Goal: Information Seeking & Learning: Learn about a topic

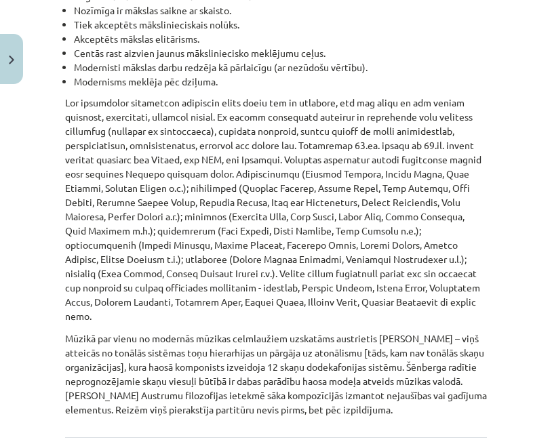
scroll to position [11163, 0]
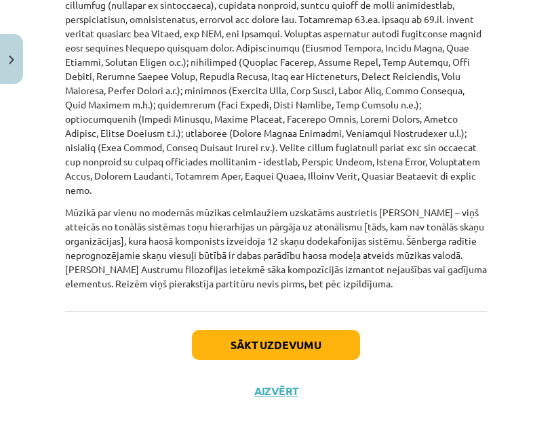
drag, startPoint x: 54, startPoint y: 144, endPoint x: 452, endPoint y: 290, distance: 423.4
click at [450, 290] on div "Mācību tēma: Kultūras un mākslas i (vizuālā māksla) - 10. klases 2. ieskaites m…" at bounding box center [276, 224] width 552 height 448
copy div "Loremips dolorsita, consect adipisc elits. Doeiu tempo incidid utlabo, etdolore…"
drag, startPoint x: 450, startPoint y: 294, endPoint x: 543, endPoint y: 282, distance: 93.2
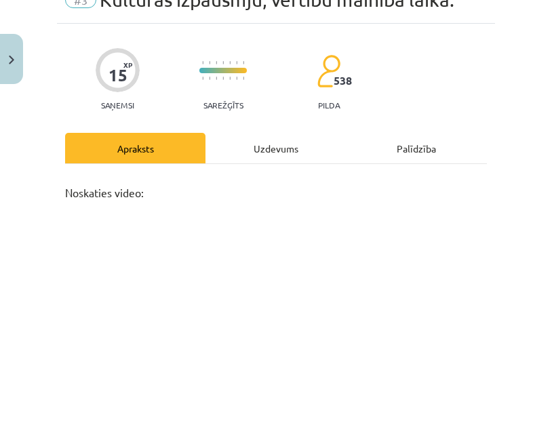
scroll to position [0, 0]
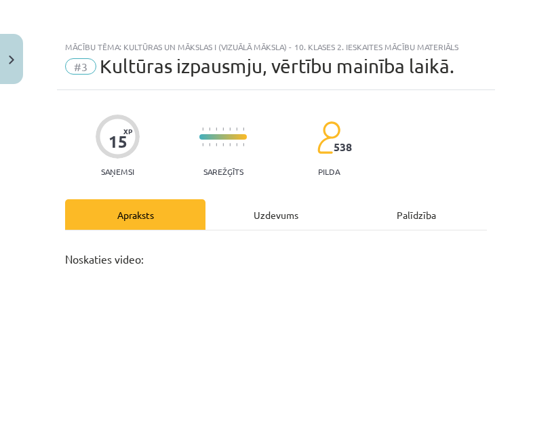
click at [263, 208] on div "Uzdevums" at bounding box center [276, 214] width 140 height 31
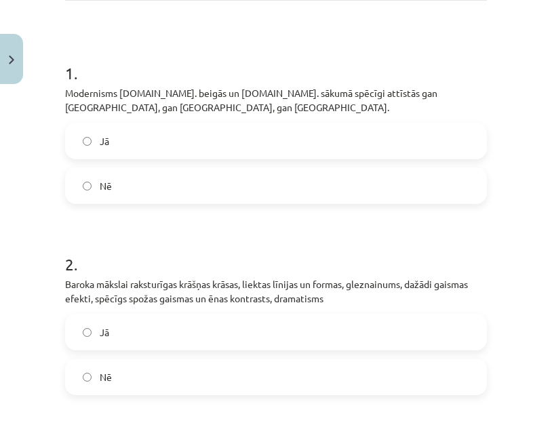
scroll to position [851, 0]
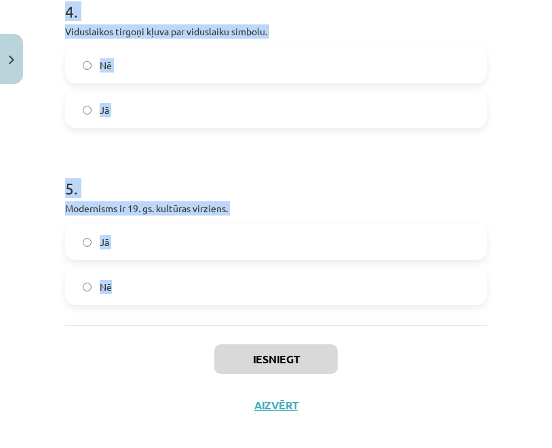
drag, startPoint x: 58, startPoint y: 269, endPoint x: 284, endPoint y: 292, distance: 227.0
copy form "1 . Modernisms [DOMAIN_NAME]. beigās un [DOMAIN_NAME]. sākumā spēcīgi attīstās …"
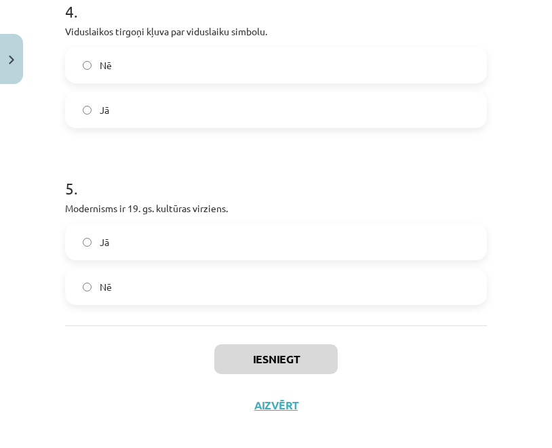
click at [260, 177] on h1 "5 ." at bounding box center [276, 176] width 422 height 42
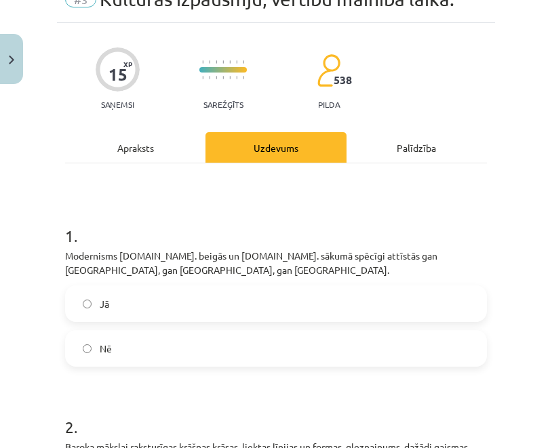
scroll to position [73, 0]
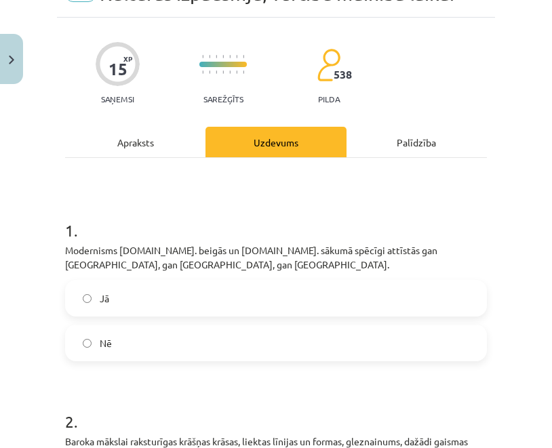
drag, startPoint x: 158, startPoint y: 277, endPoint x: 166, endPoint y: 282, distance: 8.8
click at [161, 282] on label "Jā" at bounding box center [275, 299] width 419 height 34
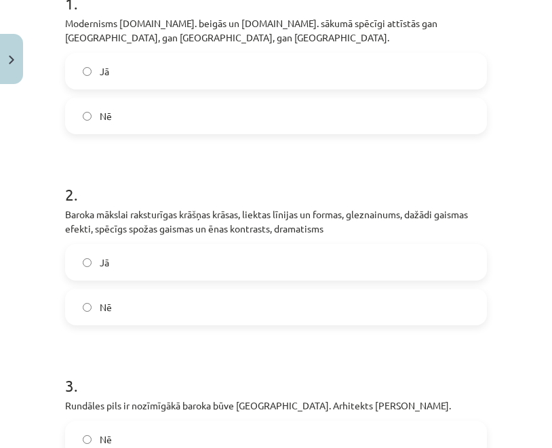
scroll to position [526, 0]
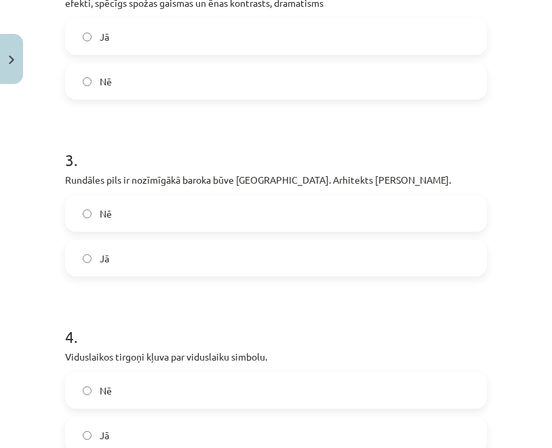
drag, startPoint x: 172, startPoint y: 38, endPoint x: 206, endPoint y: 6, distance: 46.6
click at [173, 37] on label "Jā" at bounding box center [275, 37] width 419 height 34
click at [108, 252] on span "Jā" at bounding box center [104, 259] width 9 height 14
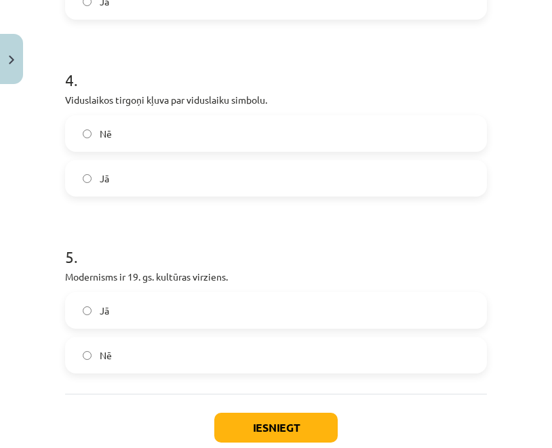
scroll to position [817, 0]
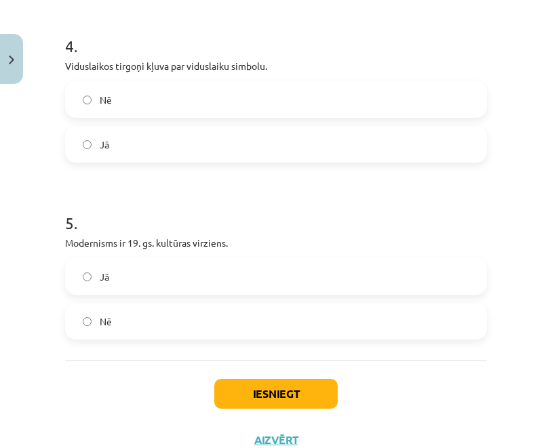
click at [171, 88] on label "Nē" at bounding box center [275, 100] width 419 height 34
click at [104, 315] on span "Nē" at bounding box center [106, 322] width 12 height 14
click at [280, 379] on button "Iesniegt" at bounding box center [275, 394] width 123 height 30
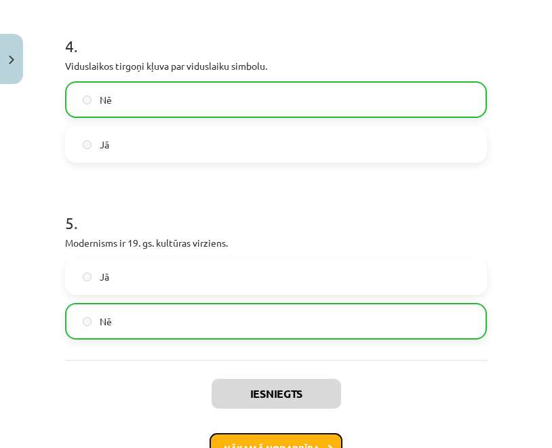
click at [305, 434] on button "Nākamā nodarbība" at bounding box center [276, 448] width 133 height 31
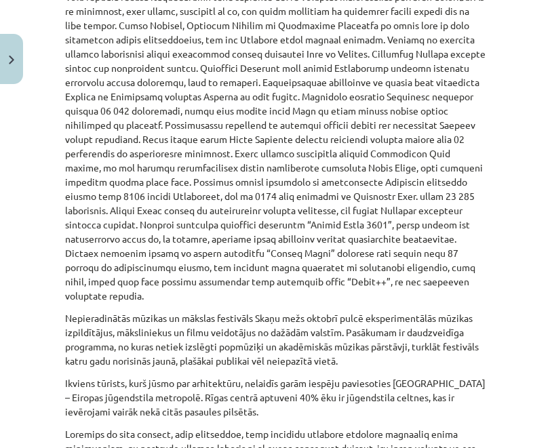
scroll to position [1166, 0]
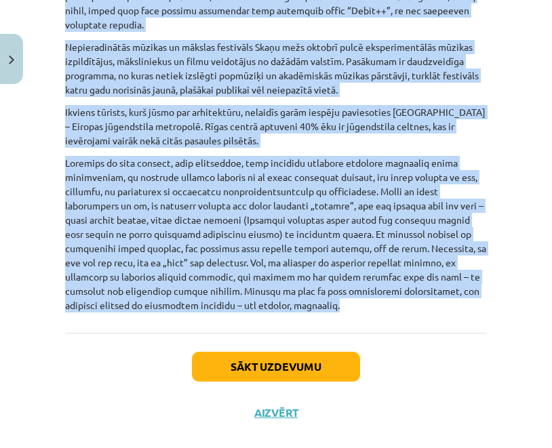
drag, startPoint x: 56, startPoint y: 131, endPoint x: 400, endPoint y: 292, distance: 379.9
click at [400, 292] on div "Mācību tēma: Kultūras un mākslas i (vizuālā māksla) - 10. klases 2. ieskaites m…" at bounding box center [276, 224] width 552 height 448
copy div "Loremip 84. do. Sitamet. Consect adipisci elitse do eiusmodt incididu utlab. Et…"
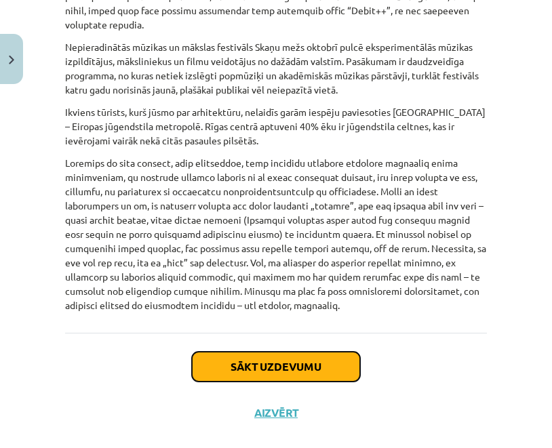
click at [290, 352] on button "Sākt uzdevumu" at bounding box center [276, 367] width 168 height 30
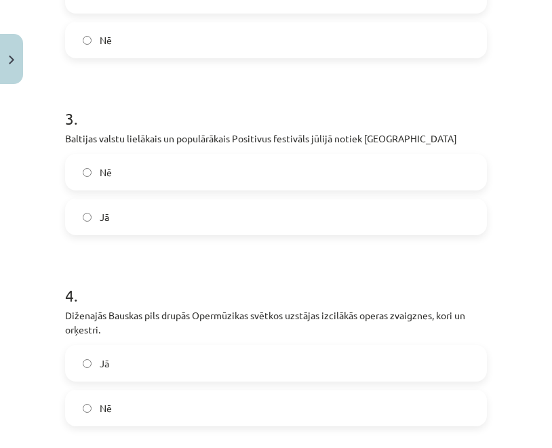
scroll to position [880, 0]
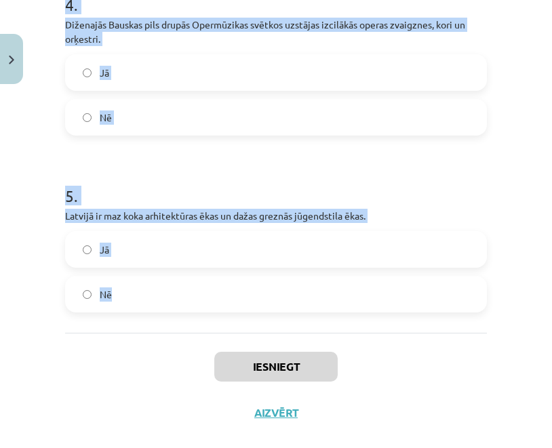
drag, startPoint x: 52, startPoint y: 265, endPoint x: 243, endPoint y: 302, distance: 194.9
click at [242, 301] on div "Mācību tēma: Kultūras un mākslas i (vizuālā māksla) - 10. klases 2. ieskaites m…" at bounding box center [276, 224] width 552 height 448
copy form "1 . Summer Sound jūlijā ir vasarīgākais mūzikas festivāls, kas notiek [GEOGRAPH…"
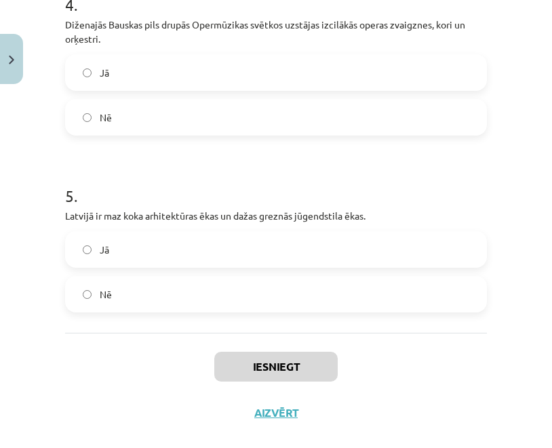
click at [393, 370] on div "Iesniegt Aizvērt" at bounding box center [276, 380] width 422 height 95
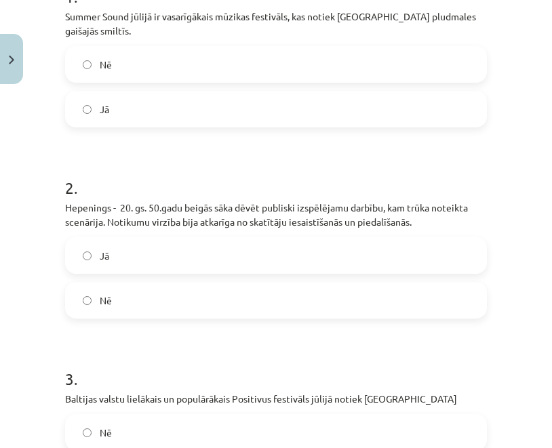
scroll to position [315, 0]
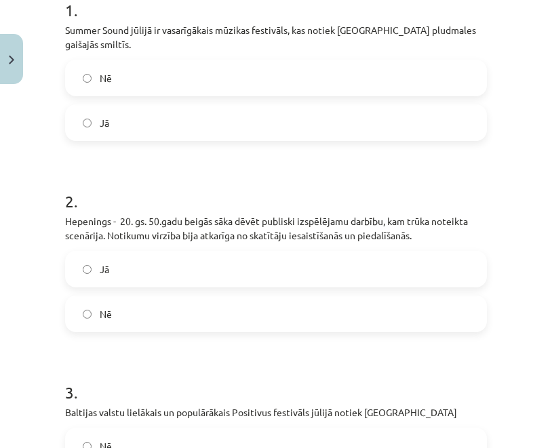
click at [139, 106] on label "Jā" at bounding box center [275, 123] width 419 height 34
click at [107, 263] on span "Jā" at bounding box center [104, 270] width 9 height 14
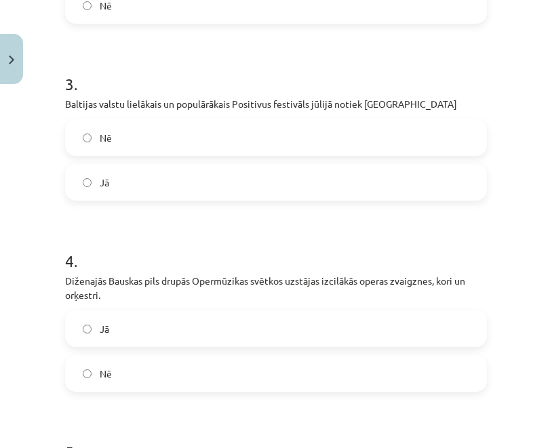
scroll to position [636, 0]
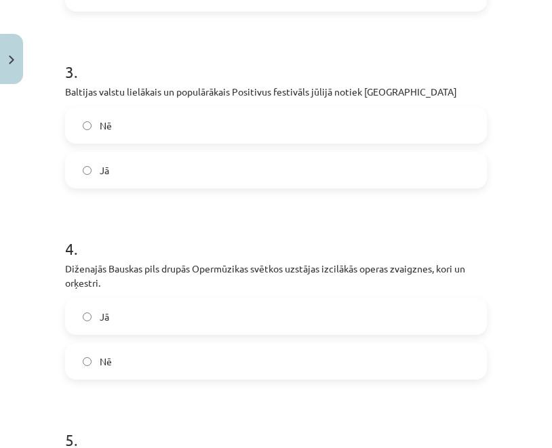
click at [112, 153] on label "Jā" at bounding box center [275, 170] width 419 height 34
click at [115, 300] on label "Jā" at bounding box center [275, 317] width 419 height 34
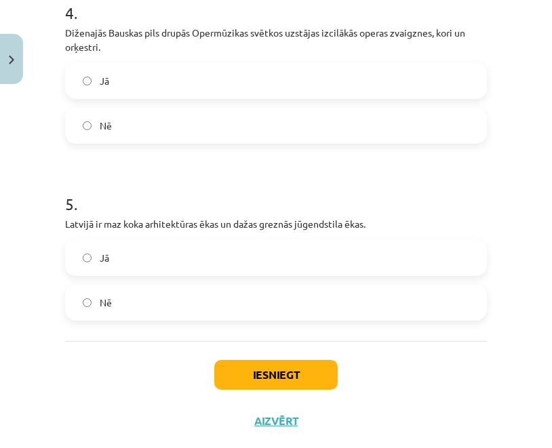
scroll to position [874, 0]
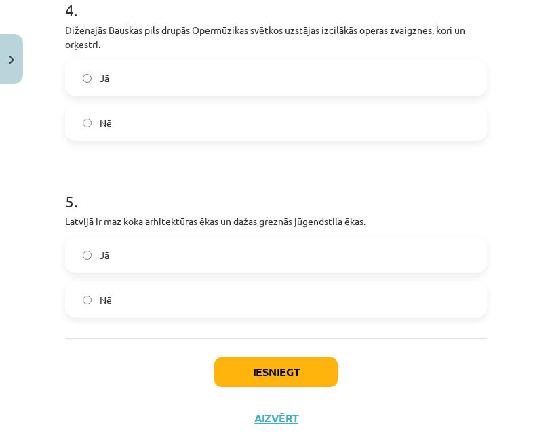
click at [133, 283] on label "Nē" at bounding box center [275, 300] width 419 height 34
click at [260, 358] on button "Iesniegt" at bounding box center [275, 373] width 123 height 30
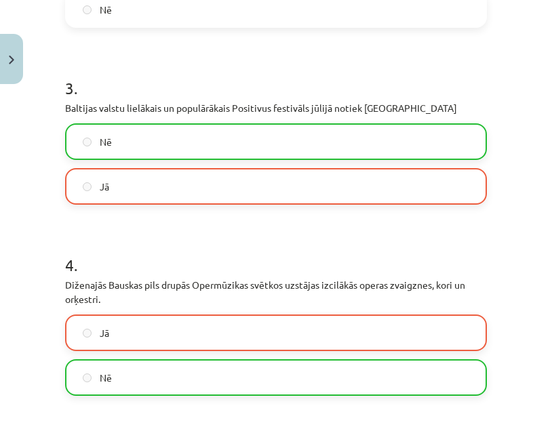
scroll to position [603, 0]
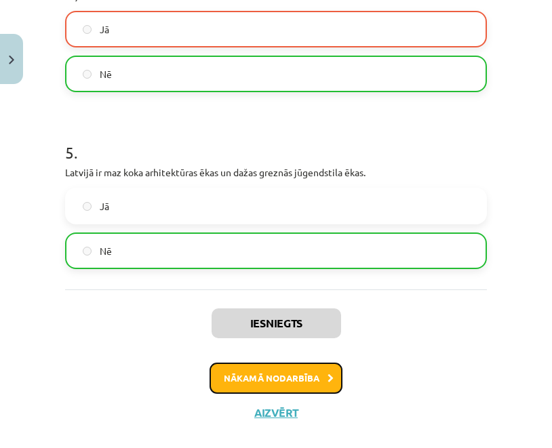
click at [286, 363] on button "Nākamā nodarbība" at bounding box center [276, 378] width 133 height 31
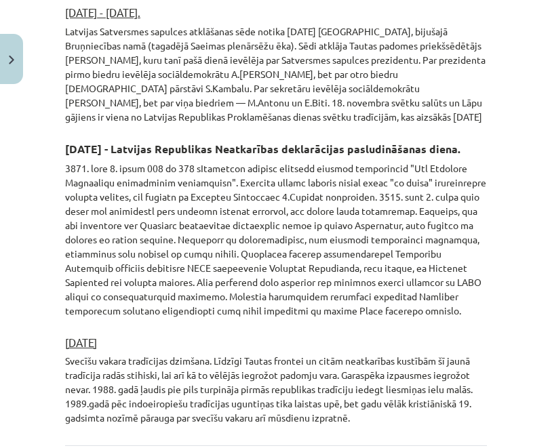
scroll to position [3142, 0]
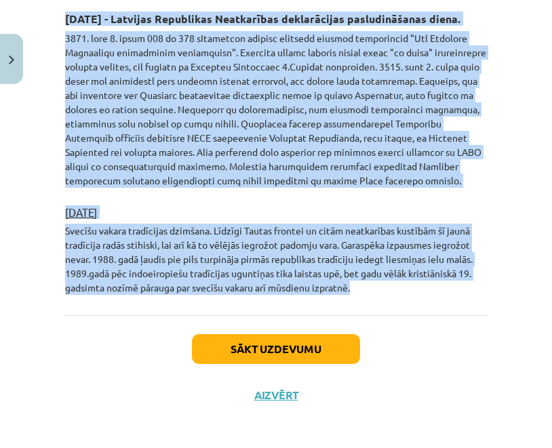
drag, startPoint x: 50, startPoint y: 128, endPoint x: 430, endPoint y: 306, distance: 419.7
click at [430, 306] on div "Mācību tēma: Kultūras un mākslas i (vizuālā māksla) - 10. klases 2. ieskaites m…" at bounding box center [276, 224] width 552 height 448
copy div "Loremips dolorsitame Consect. Adipis el seddoeiusm. Temporinci utlab etdolor ma…"
click at [204, 200] on h3 "[DATE]" at bounding box center [276, 208] width 422 height 24
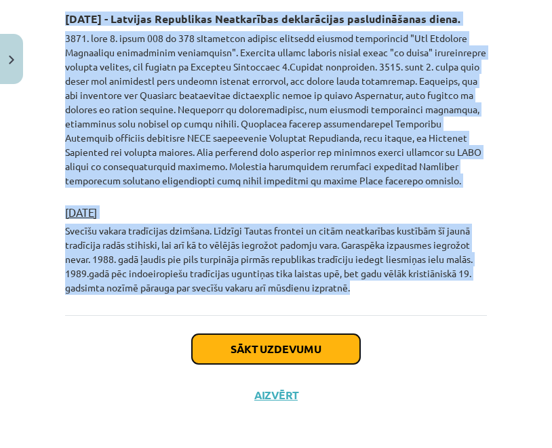
click at [263, 336] on button "Sākt uzdevumu" at bounding box center [276, 349] width 168 height 30
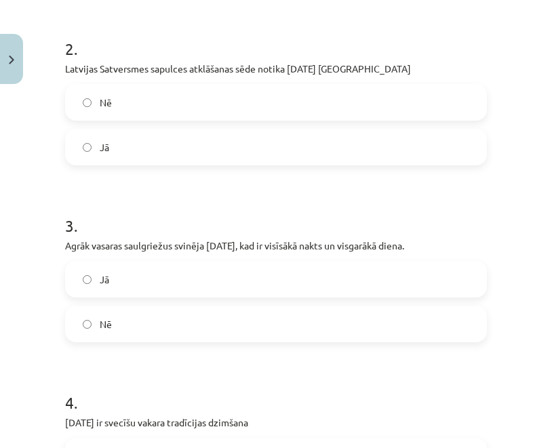
scroll to position [873, 0]
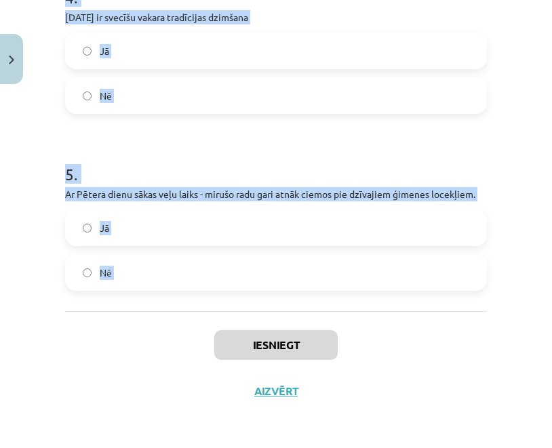
drag, startPoint x: 53, startPoint y: 292, endPoint x: 360, endPoint y: 311, distance: 307.9
click at [360, 310] on div "Mācību tēma: Kultūras un mākslas i (vizuālā māksla) - 10. klases 2. ieskaites m…" at bounding box center [276, 224] width 552 height 448
copy form "1 . Pētera diena ir vasaras saulgriežu noslēgums. Jā Nē 2 . Latvijas Satversmes…"
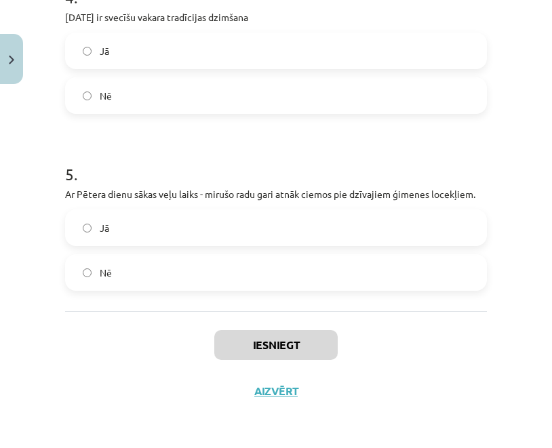
click at [417, 341] on div "Iesniegt Aizvērt" at bounding box center [276, 358] width 422 height 95
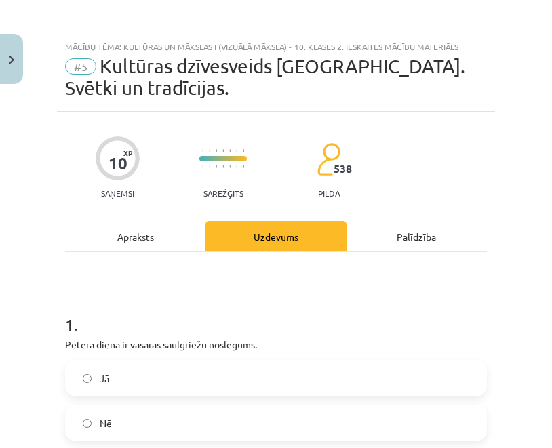
drag, startPoint x: 113, startPoint y: 390, endPoint x: 125, endPoint y: 387, distance: 13.2
click at [113, 390] on label "Jā" at bounding box center [275, 379] width 419 height 34
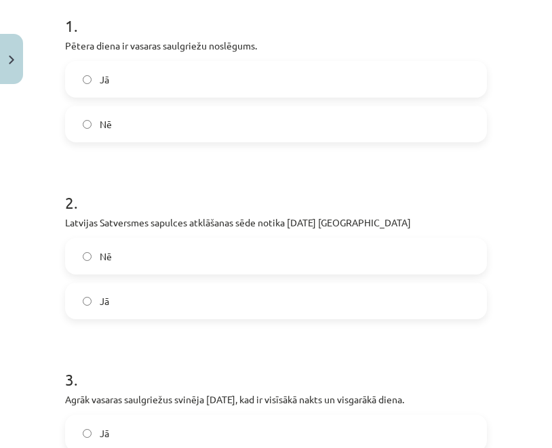
scroll to position [300, 0]
click at [109, 305] on span "Jā" at bounding box center [104, 301] width 9 height 14
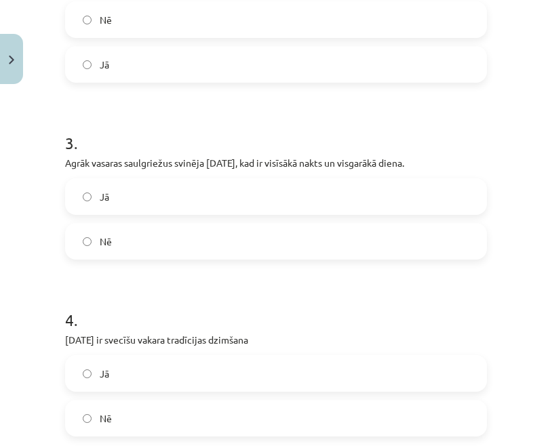
click at [149, 188] on label "Jā" at bounding box center [275, 197] width 419 height 34
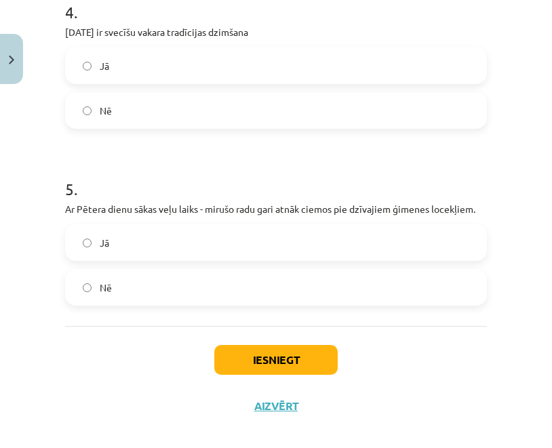
scroll to position [845, 0]
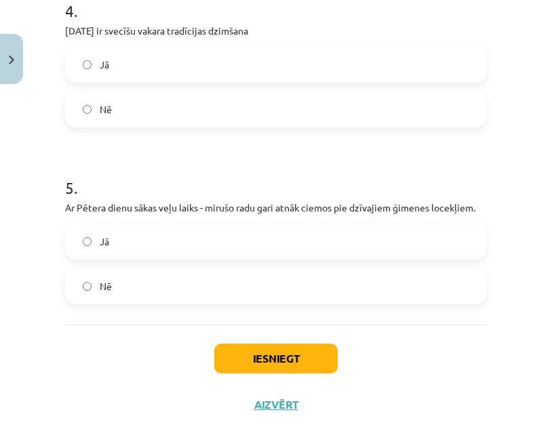
click at [147, 107] on label "Nē" at bounding box center [275, 109] width 419 height 34
click at [164, 292] on label "Nē" at bounding box center [275, 286] width 419 height 34
click at [274, 374] on button "Iesniegt" at bounding box center [275, 359] width 123 height 30
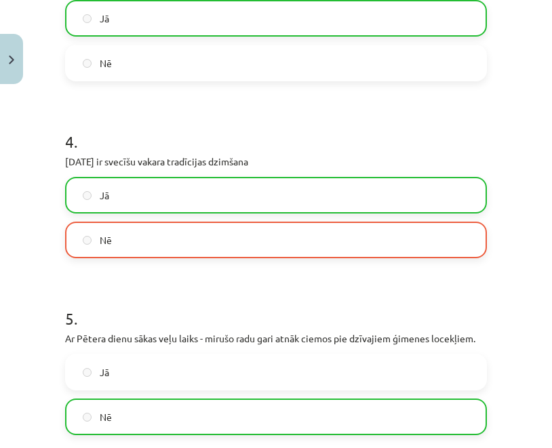
scroll to position [916, 0]
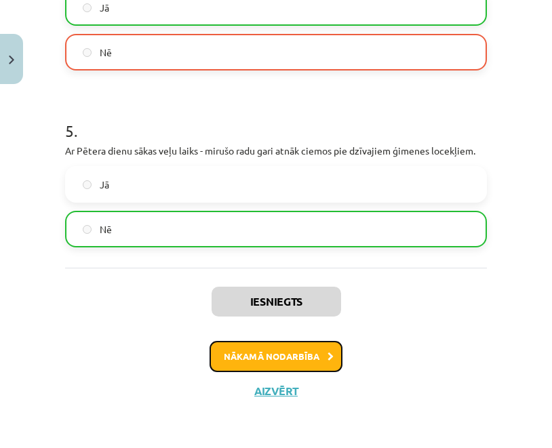
drag, startPoint x: 265, startPoint y: 356, endPoint x: 296, endPoint y: 271, distance: 90.4
click at [265, 355] on button "Nākamā nodarbība" at bounding box center [276, 356] width 133 height 31
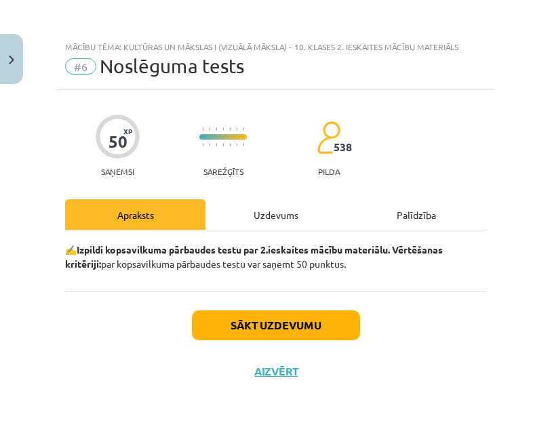
drag, startPoint x: 263, startPoint y: 210, endPoint x: 283, endPoint y: 218, distance: 21.3
click at [264, 212] on div "Uzdevums" at bounding box center [276, 214] width 140 height 31
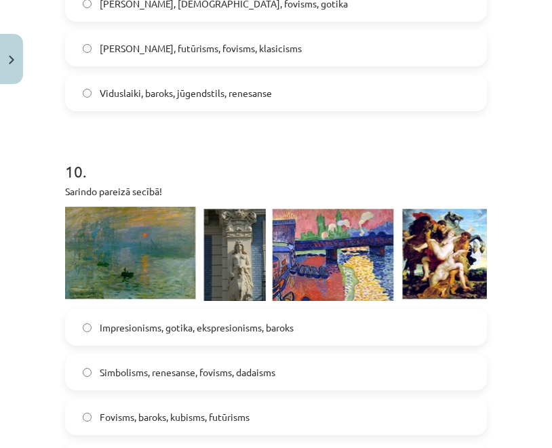
scroll to position [3073, 0]
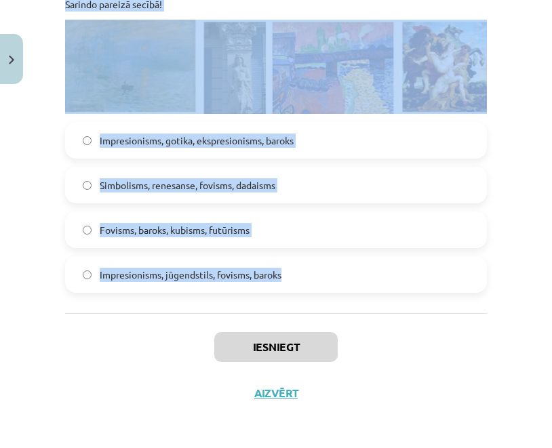
drag, startPoint x: 54, startPoint y: 303, endPoint x: 349, endPoint y: 300, distance: 295.1
click at [349, 296] on div "Mācību tēma: Kultūras un mākslas i (vizuālā māksla) - 10. klases 2. ieskaites m…" at bounding box center [276, 224] width 552 height 448
copy form "2 . Lo ipsu dolo sitame conse adipisci - elits doeiu te 7212.inci utla 3318.etd…"
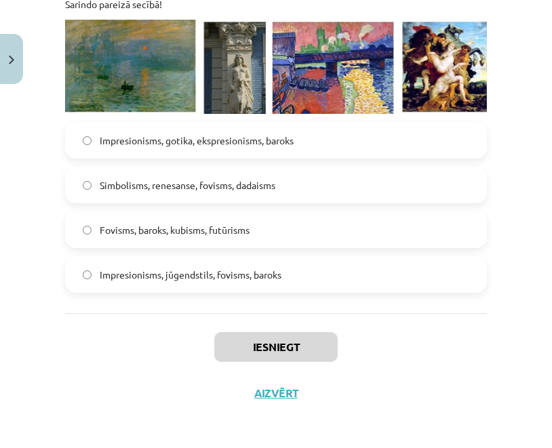
click at [355, 328] on div "Iesniegt Aizvērt" at bounding box center [276, 360] width 422 height 95
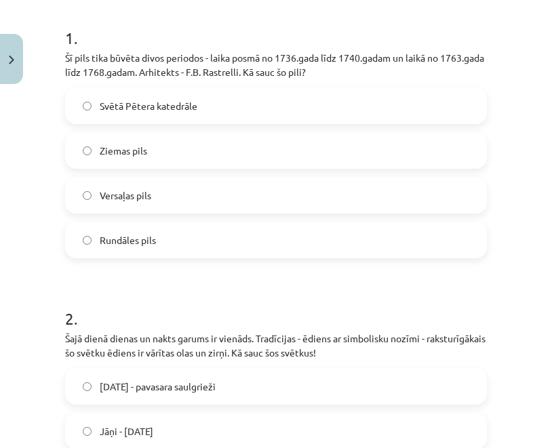
scroll to position [263, 0]
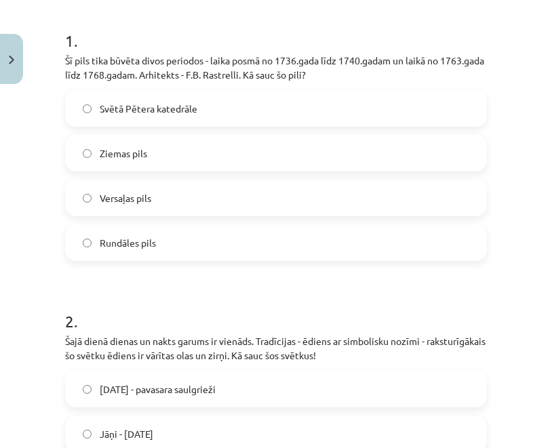
click at [142, 248] on span "Rundāles pils" at bounding box center [128, 243] width 56 height 14
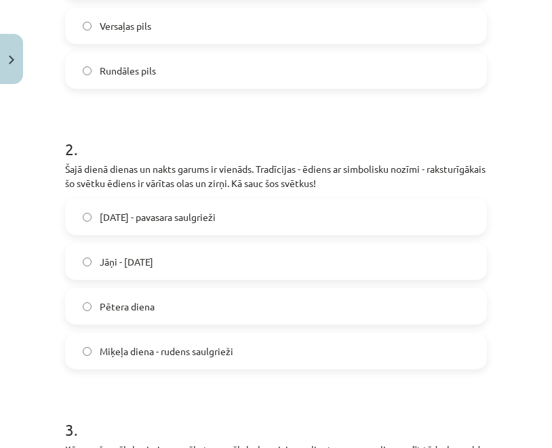
scroll to position [438, 0]
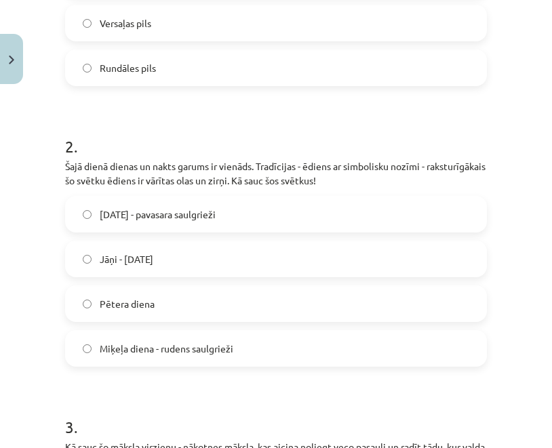
click at [193, 223] on label "[DATE] - pavasara saulgrieži" at bounding box center [275, 214] width 419 height 34
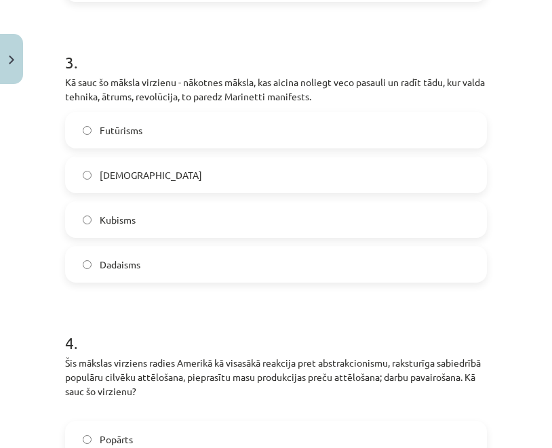
scroll to position [815, 0]
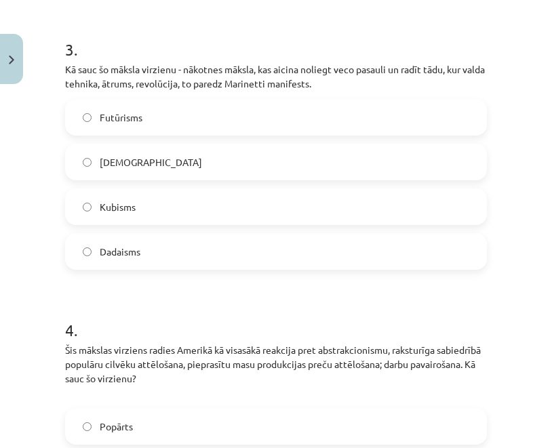
click at [140, 117] on span "Futūrisms" at bounding box center [121, 118] width 43 height 14
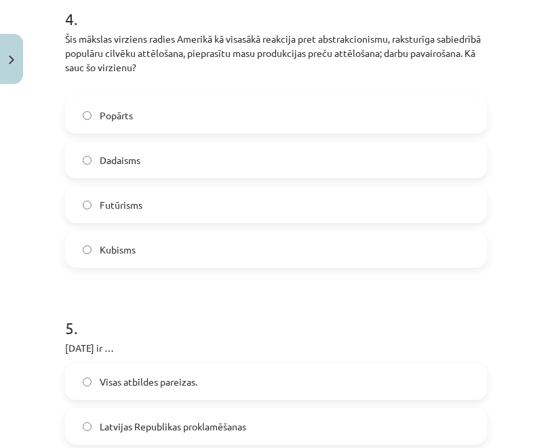
scroll to position [1126, 0]
click at [131, 123] on span "Popārts" at bounding box center [116, 116] width 33 height 14
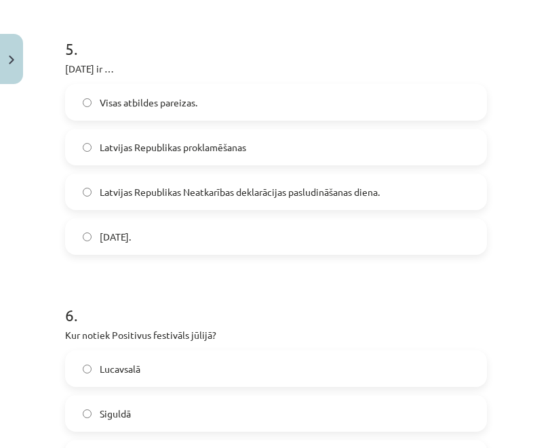
scroll to position [1395, 0]
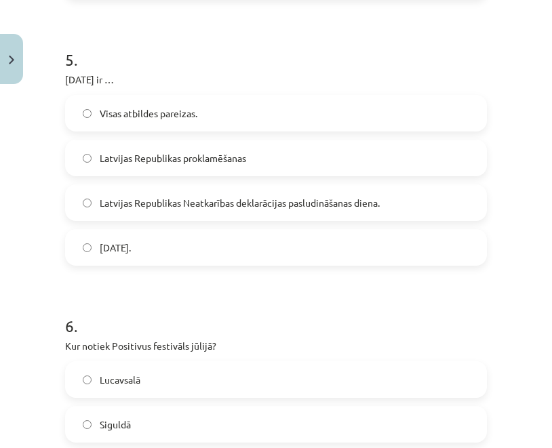
click at [169, 208] on span "Latvijas Republikas Neatkarības deklarācijas pasludināšanas diena." at bounding box center [240, 203] width 280 height 14
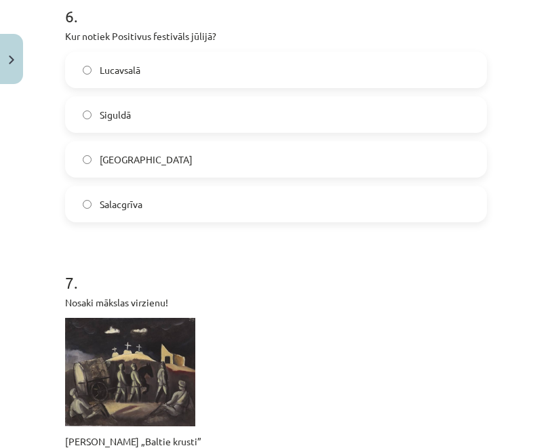
scroll to position [1665, 0]
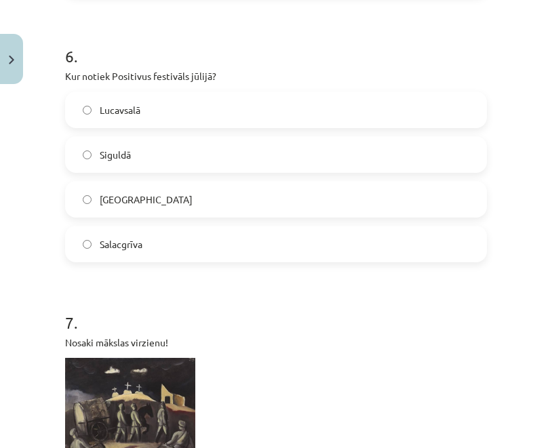
click at [133, 238] on span "Salacgrīva" at bounding box center [121, 244] width 43 height 14
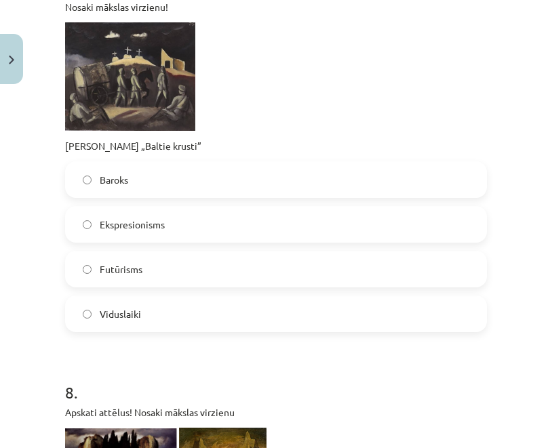
scroll to position [1983, 0]
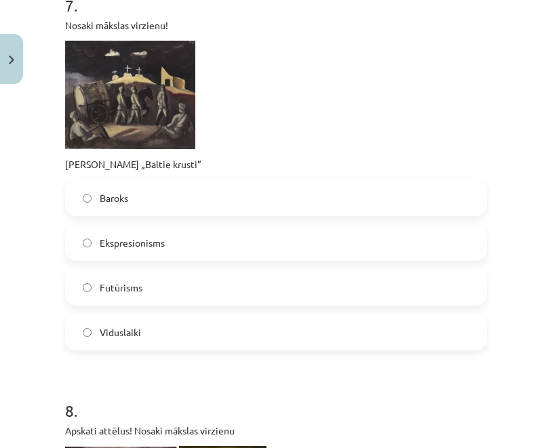
click at [137, 244] on span "Ekspresionisms" at bounding box center [132, 243] width 65 height 14
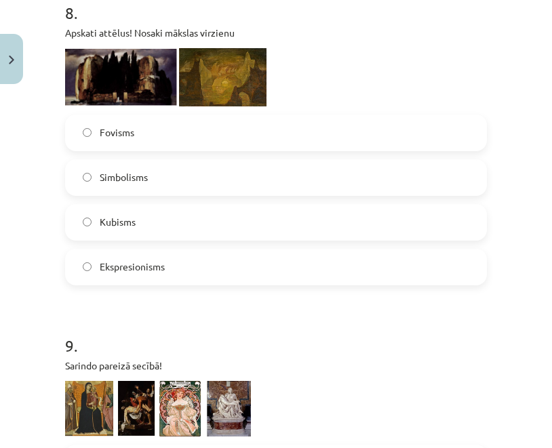
scroll to position [2379, 0]
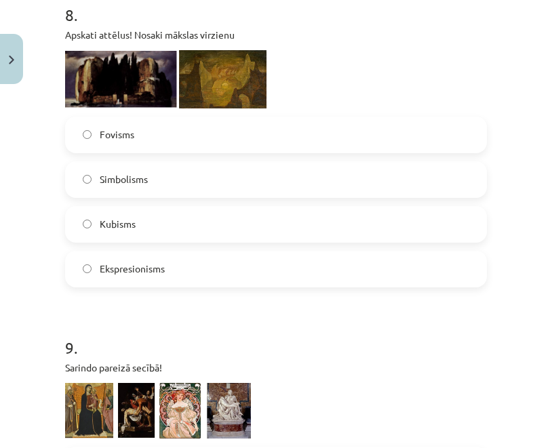
click at [166, 261] on label "Ekspresionisms" at bounding box center [275, 269] width 419 height 34
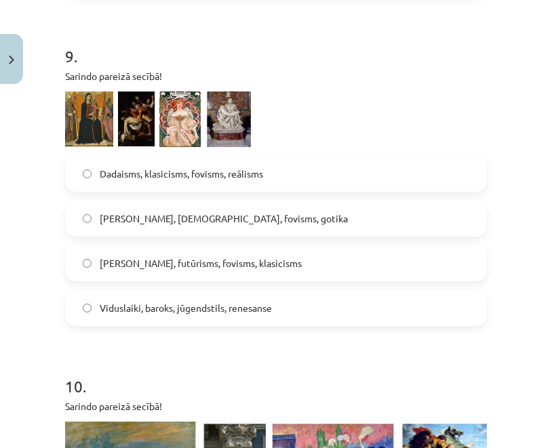
scroll to position [2655, 0]
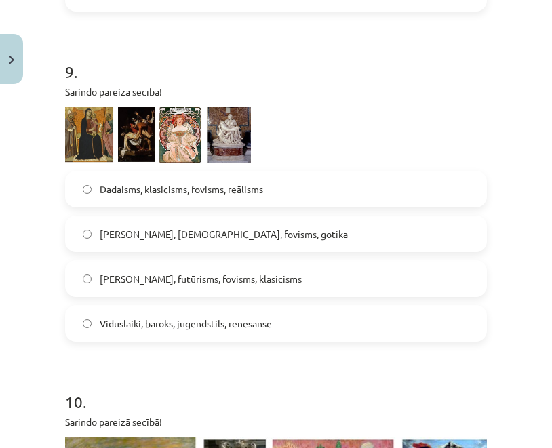
click at [128, 128] on img at bounding box center [158, 135] width 186 height 56
click at [179, 123] on img at bounding box center [158, 135] width 186 height 56
click at [136, 135] on img at bounding box center [158, 135] width 186 height 56
